Goal: Task Accomplishment & Management: Use online tool/utility

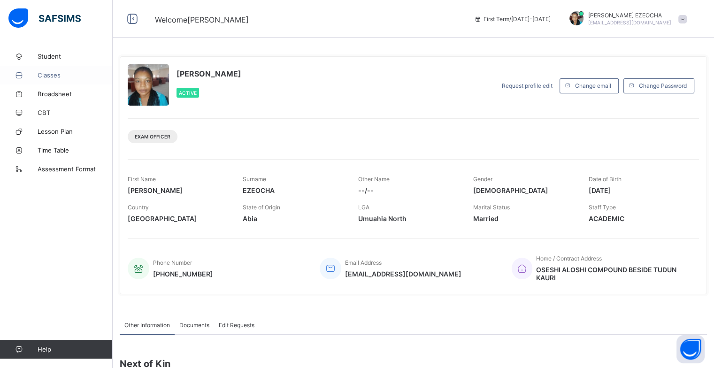
click at [54, 77] on span "Classes" at bounding box center [75, 75] width 75 height 8
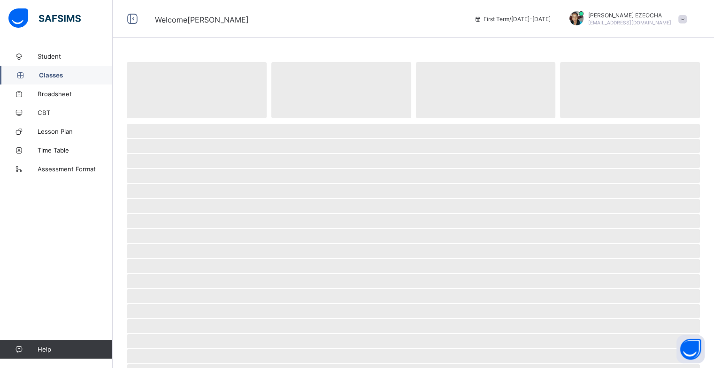
click at [54, 77] on span "Classes" at bounding box center [76, 75] width 74 height 8
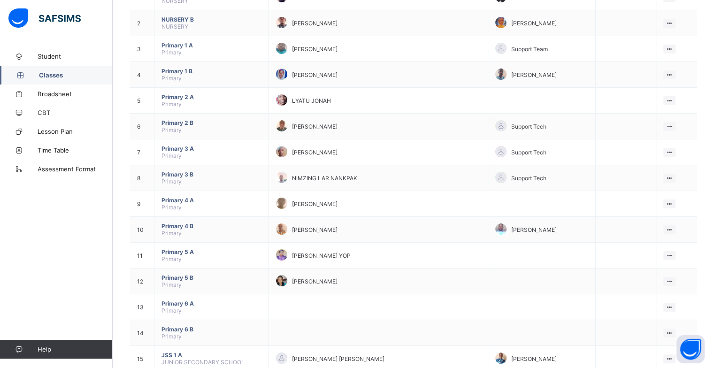
scroll to position [132, 0]
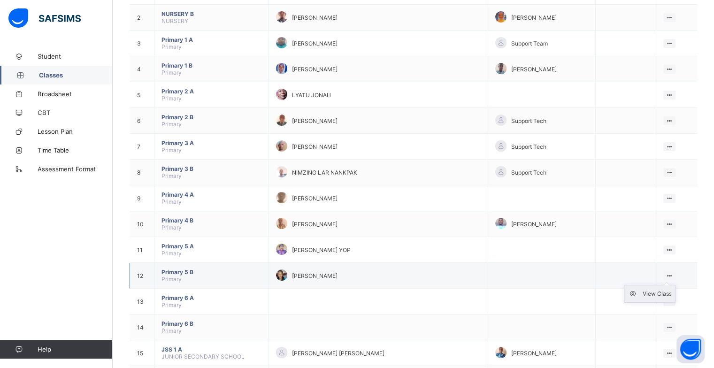
click at [667, 293] on div "View Class" at bounding box center [657, 293] width 29 height 9
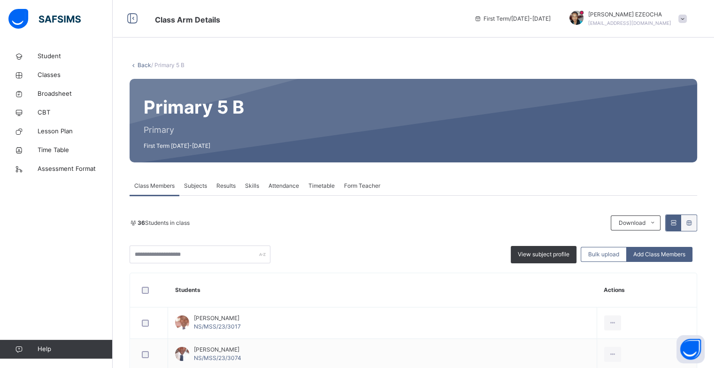
click at [278, 188] on span "Attendance" at bounding box center [284, 186] width 31 height 8
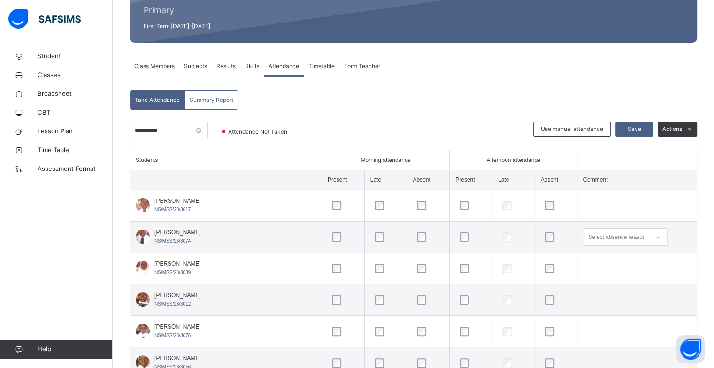
scroll to position [101, 0]
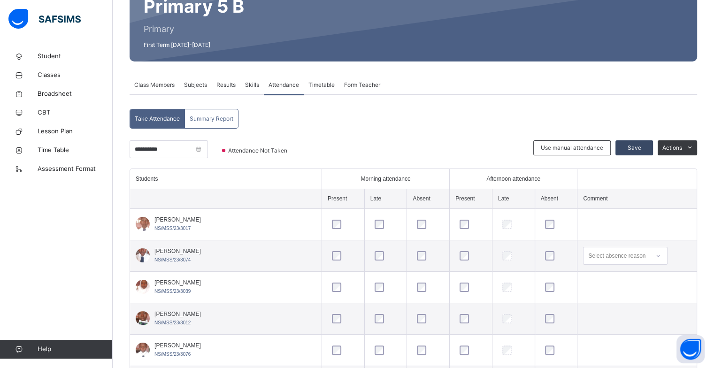
click at [640, 150] on span "Save" at bounding box center [634, 148] width 23 height 8
click at [208, 153] on input "**********" at bounding box center [169, 149] width 78 height 18
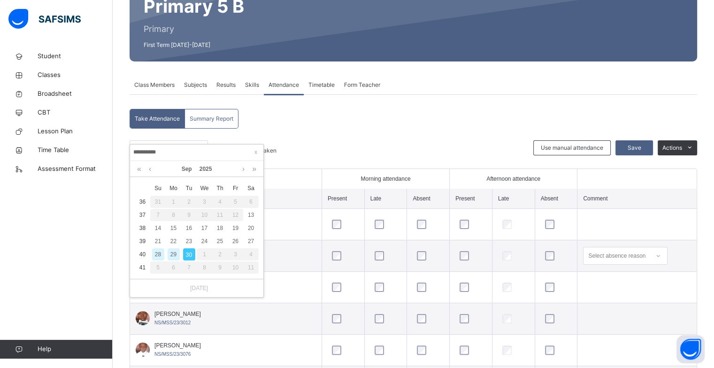
click at [171, 256] on div "29" at bounding box center [174, 254] width 12 height 12
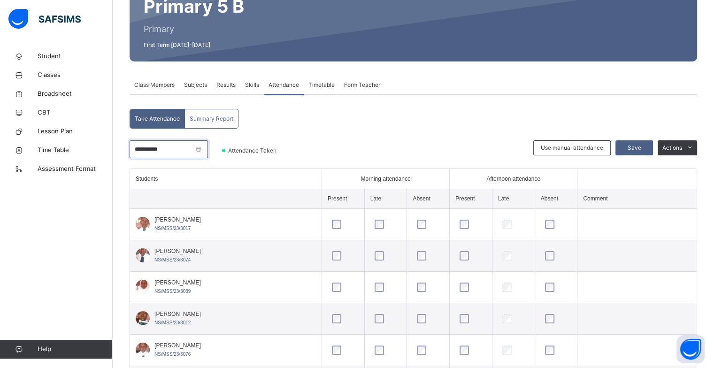
click at [208, 152] on input "**********" at bounding box center [169, 149] width 78 height 18
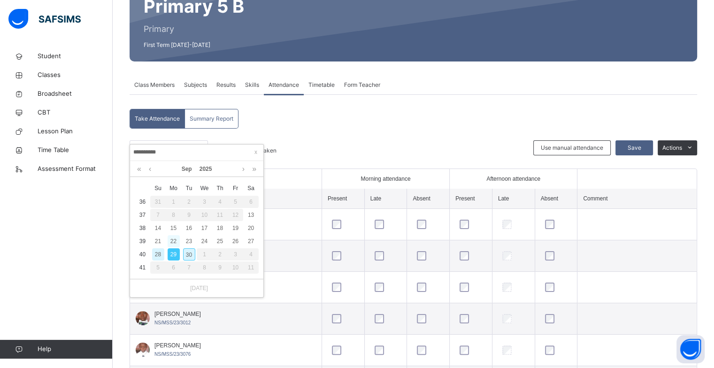
click at [172, 241] on div "22" at bounding box center [174, 241] width 12 height 12
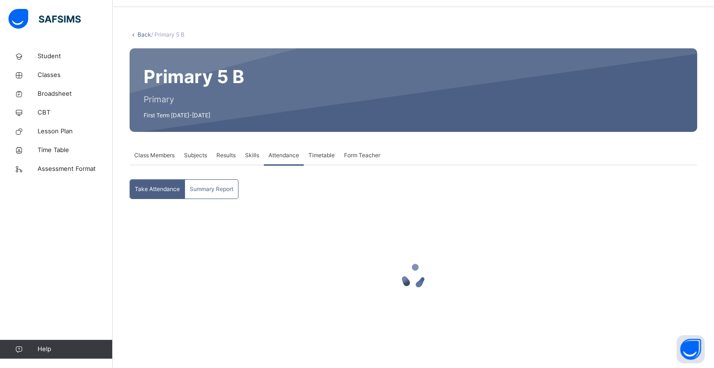
scroll to position [30, 0]
